Goal: Task Accomplishment & Management: Manage account settings

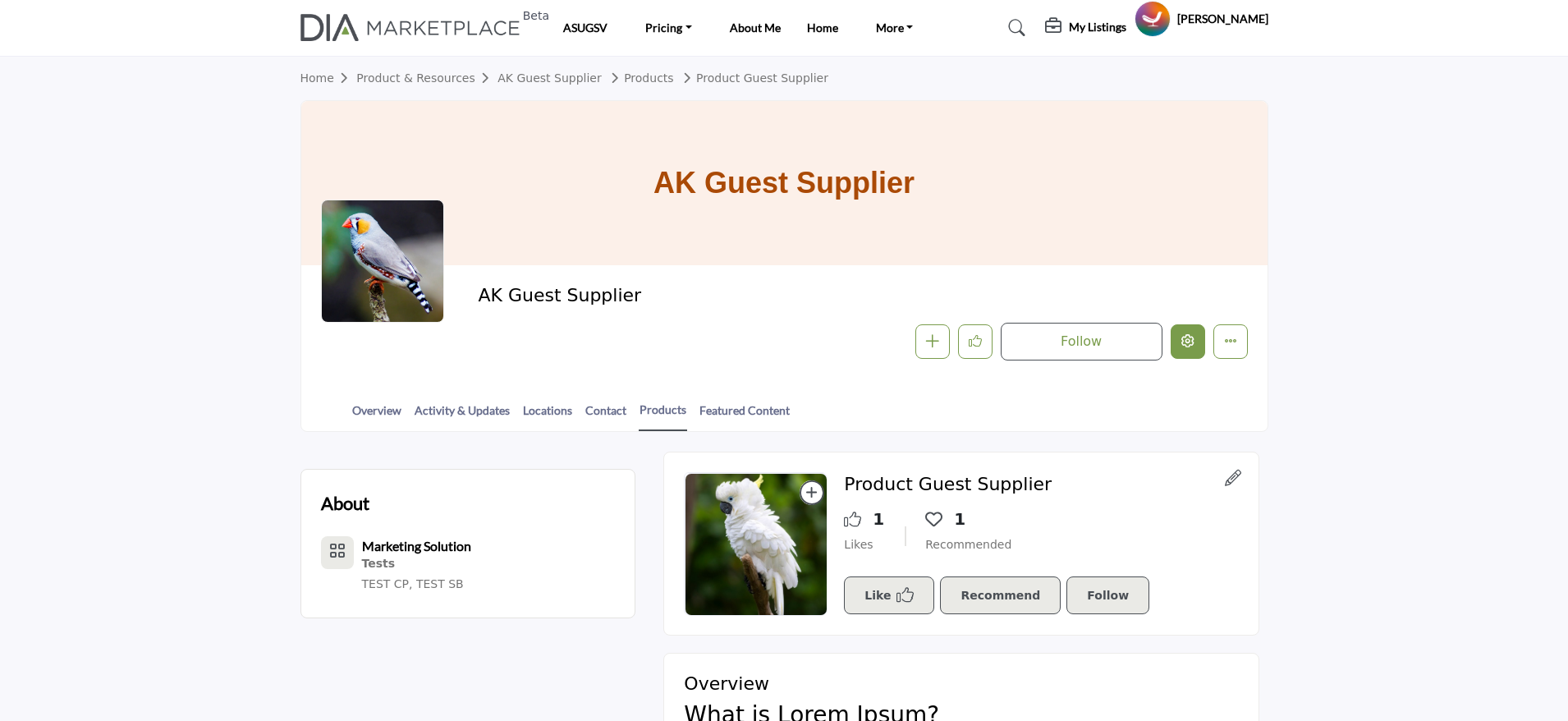
click at [0, 0] on div at bounding box center [0, 0] width 0 height 0
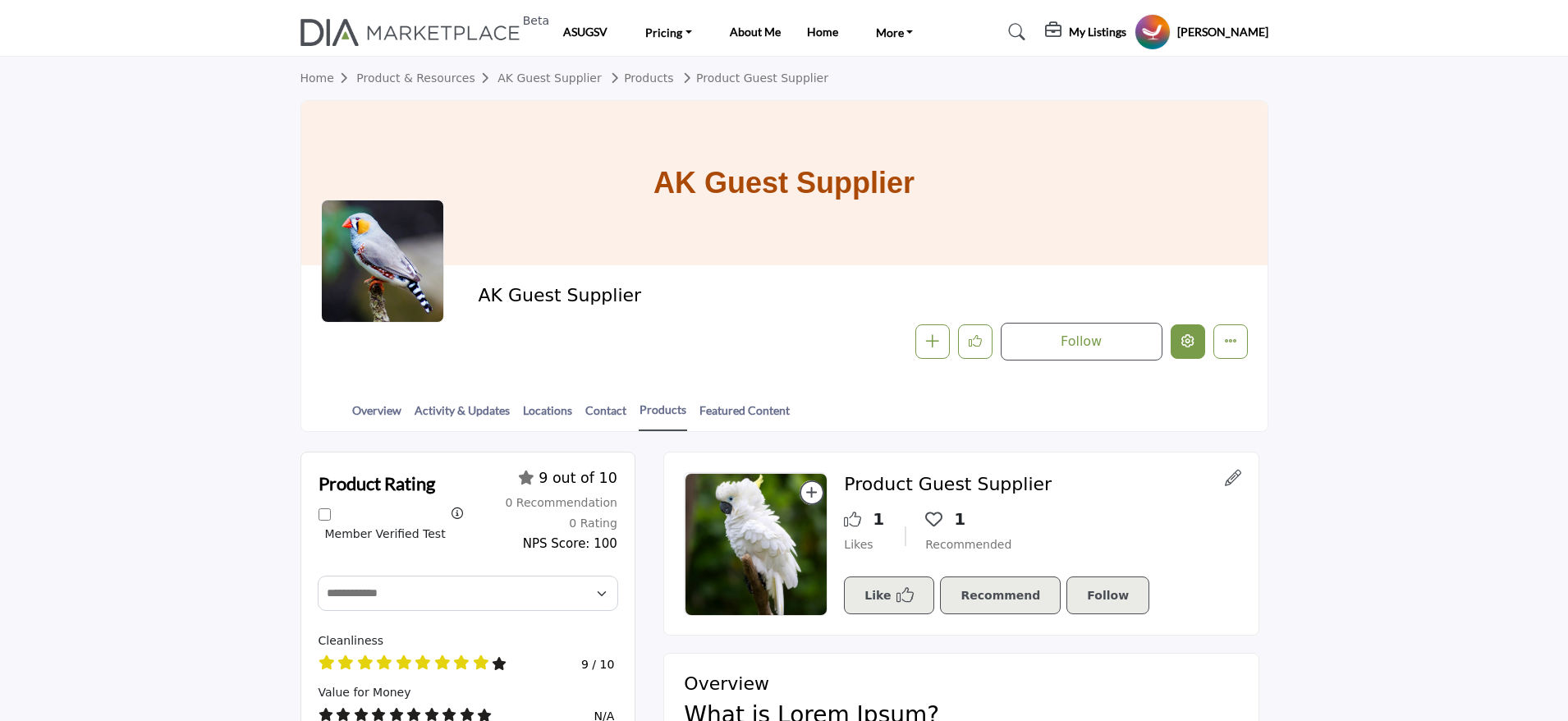
click at [1192, 338] on icon "Edit company" at bounding box center [1188, 341] width 13 height 13
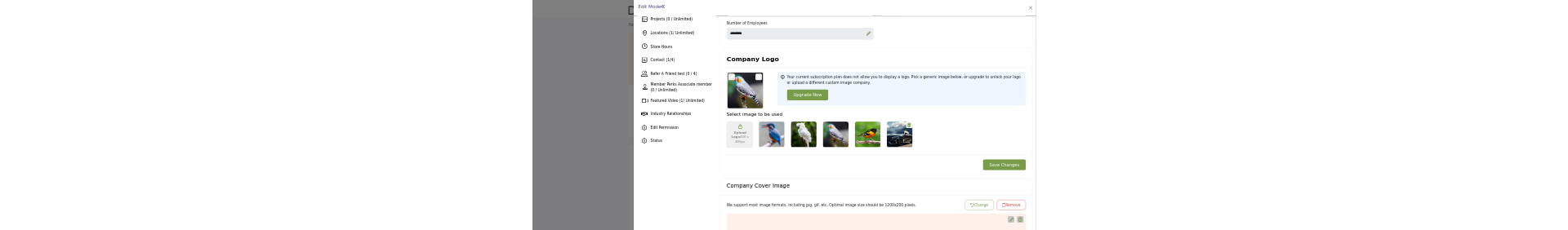
scroll to position [367, 0]
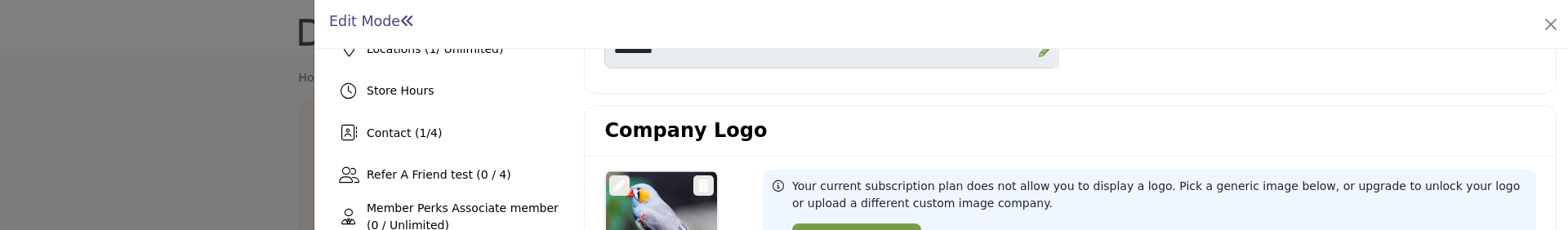
click at [1073, 149] on div "Company Logo" at bounding box center [1070, 131] width 971 height 51
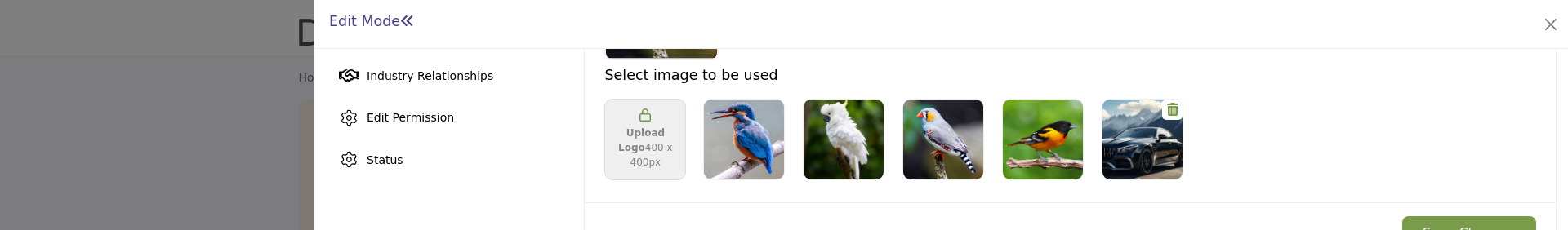
scroll to position [612, 0]
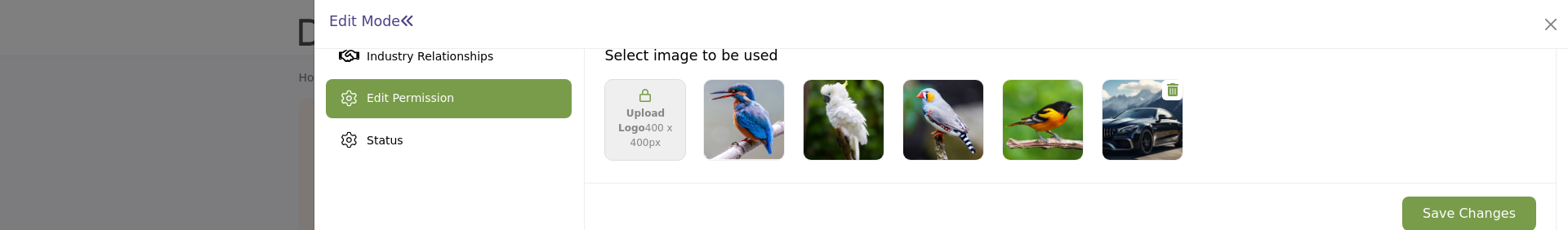
click at [432, 98] on span "Edit Permission" at bounding box center [410, 98] width 87 height 13
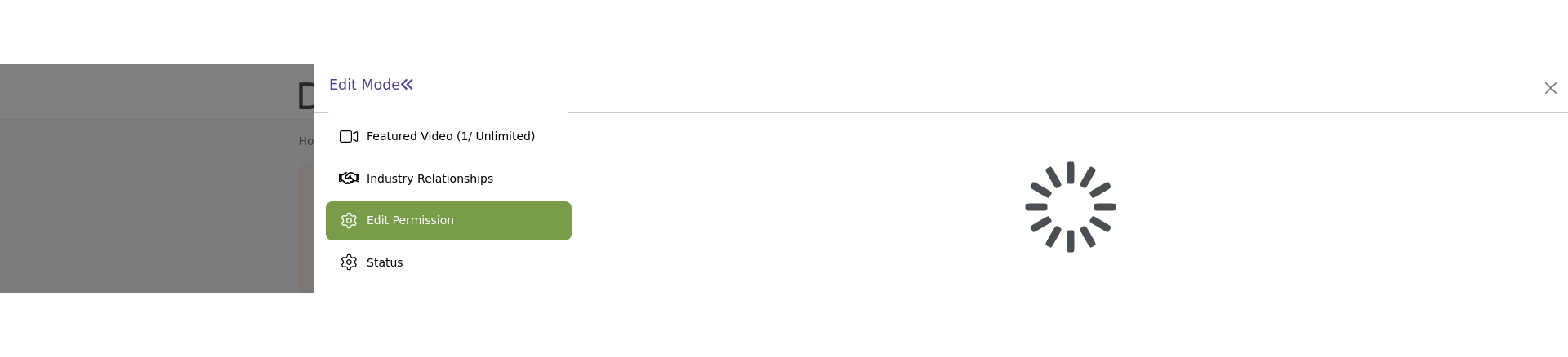
scroll to position [553, 0]
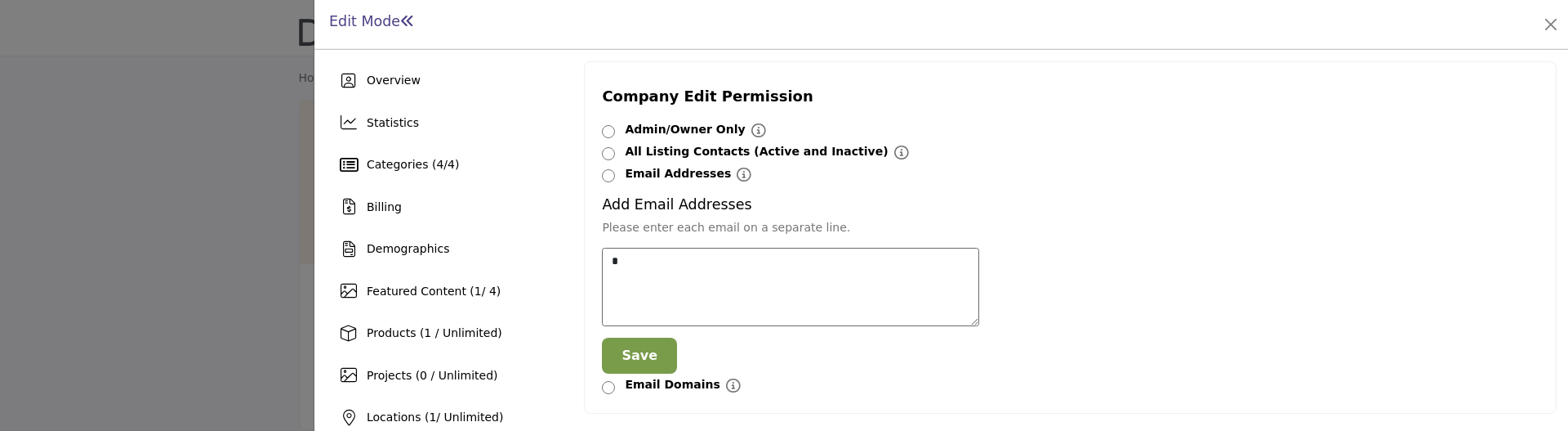
click at [0, 0] on div at bounding box center [0, 0] width 0 height 0
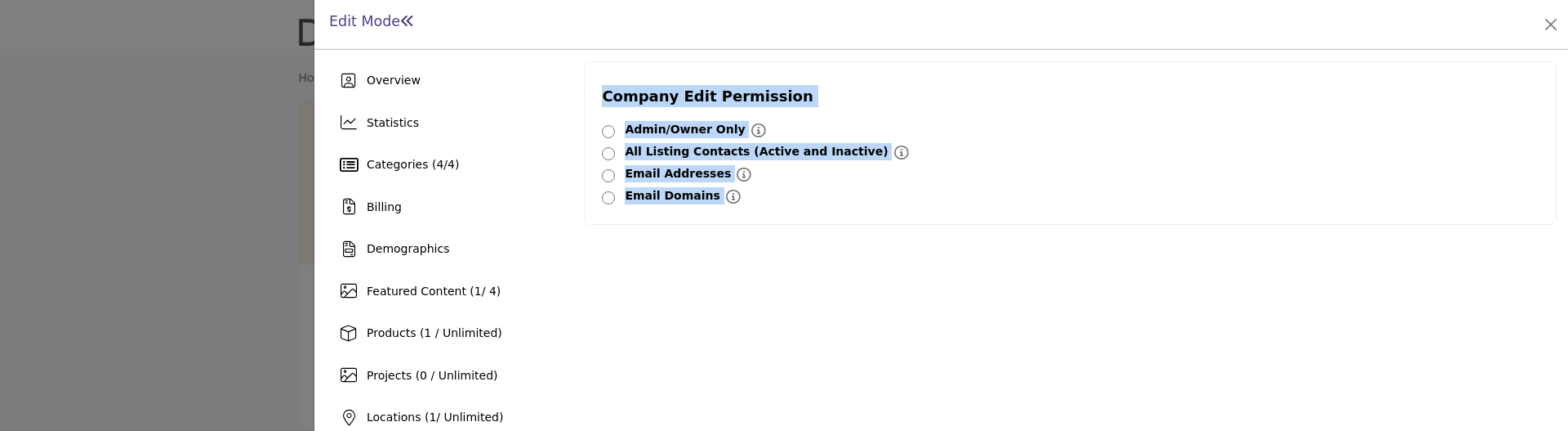
click at [0, 0] on div at bounding box center [0, 0] width 0 height 0
